Goal: Navigation & Orientation: Find specific page/section

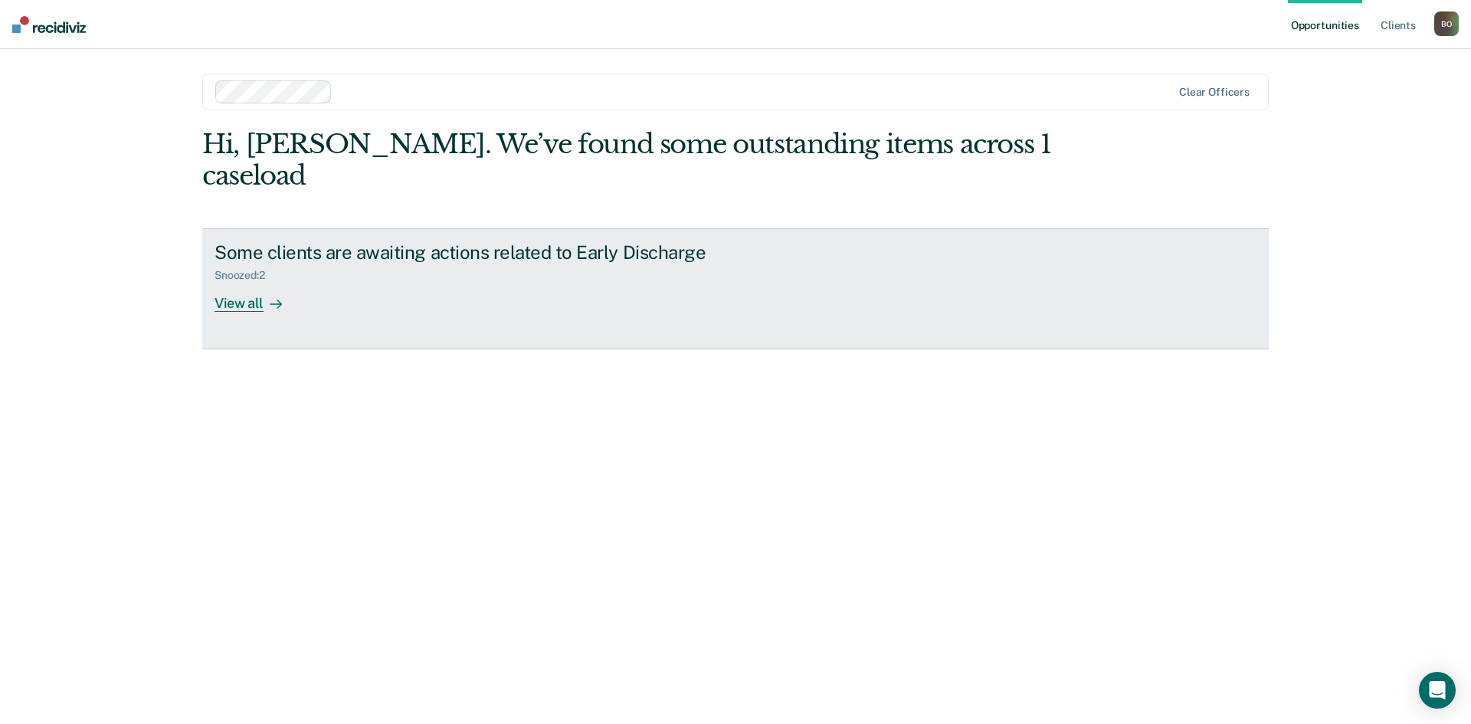
click at [289, 282] on div "View all" at bounding box center [257, 297] width 86 height 30
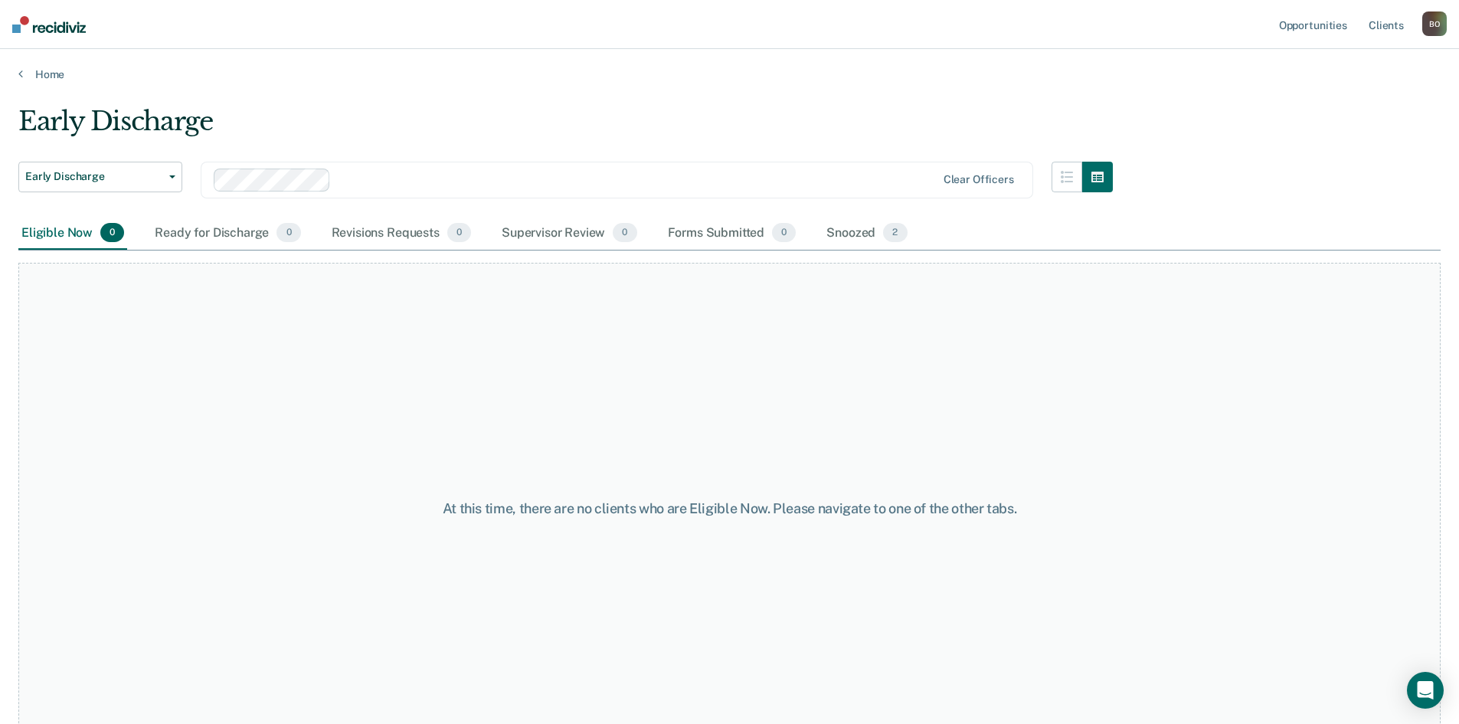
click at [39, 64] on div "Home" at bounding box center [729, 65] width 1459 height 32
click at [41, 74] on link "Home" at bounding box center [729, 74] width 1422 height 14
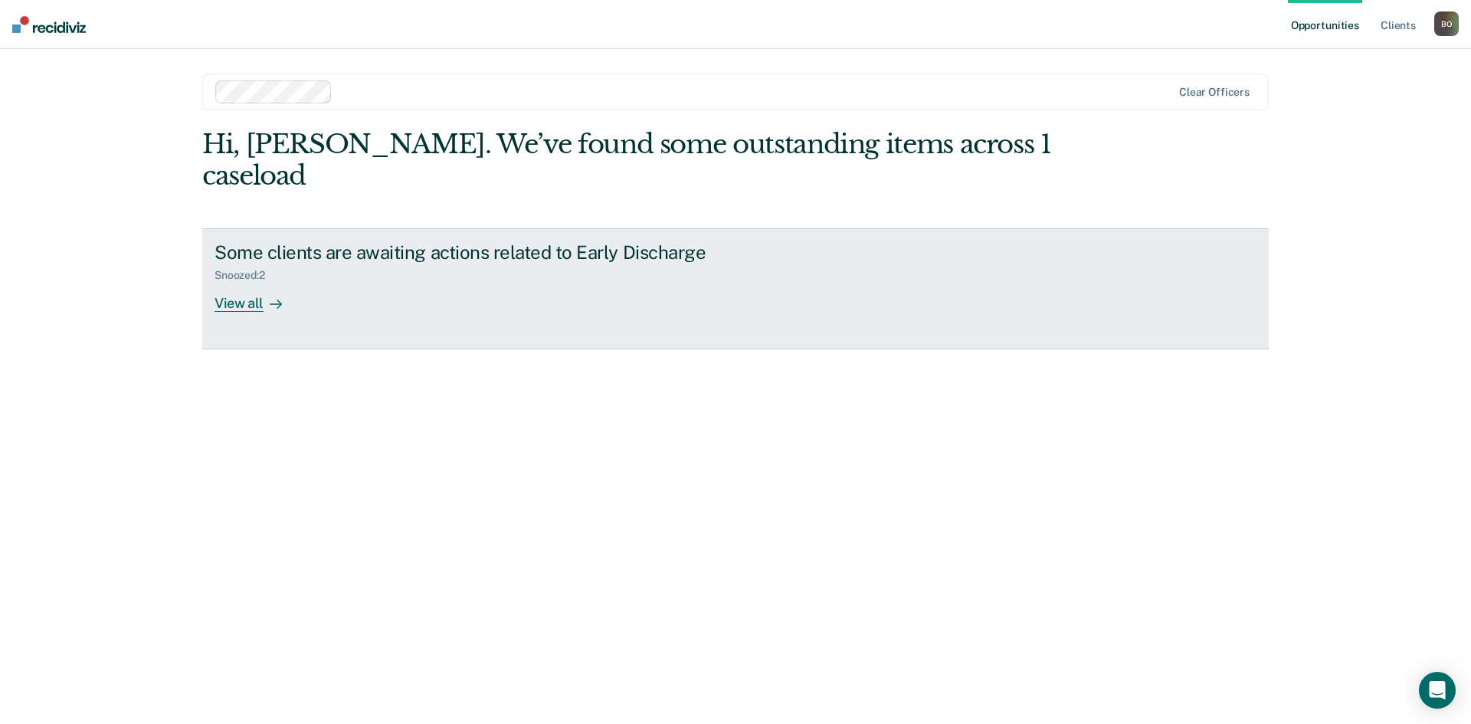
click at [247, 282] on div "View all" at bounding box center [257, 297] width 86 height 30
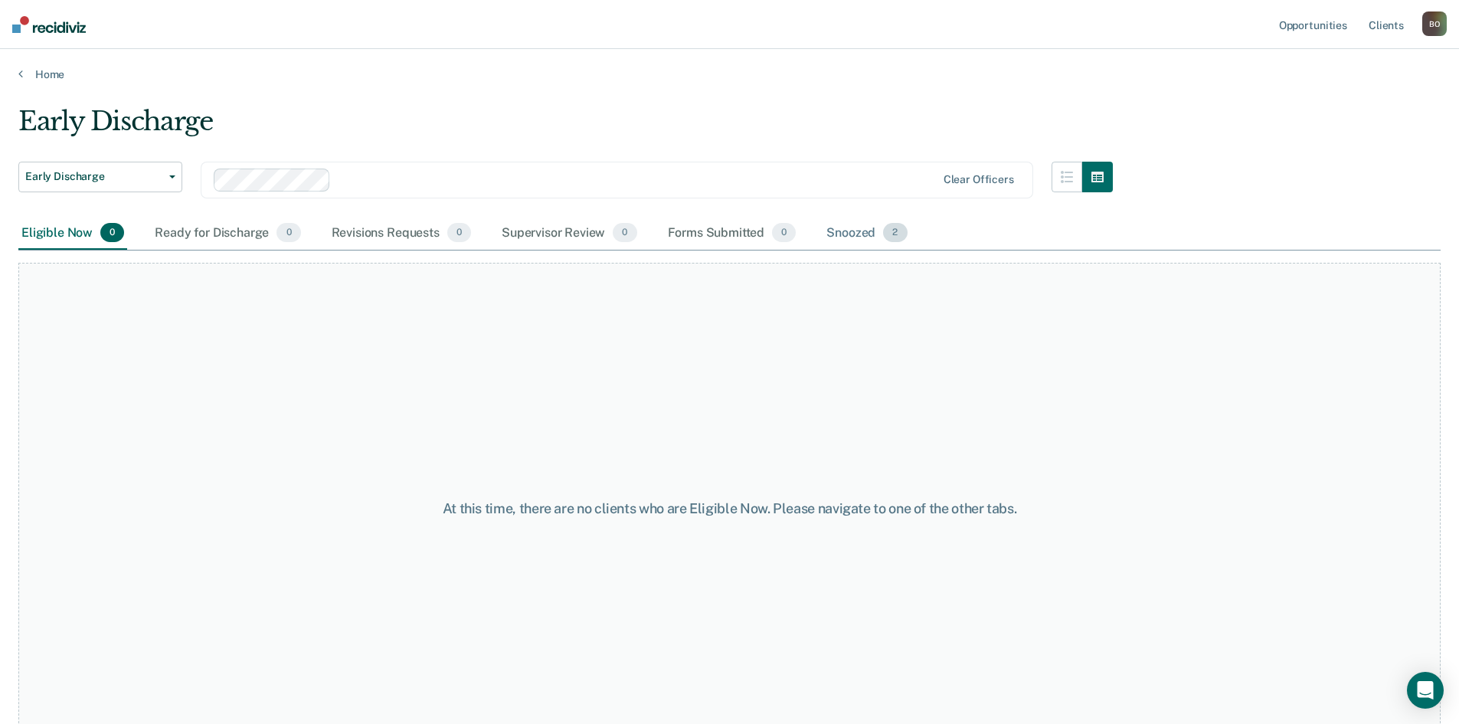
click at [839, 241] on div "Snoozed 2" at bounding box center [866, 234] width 87 height 34
